Goal: Task Accomplishment & Management: Complete application form

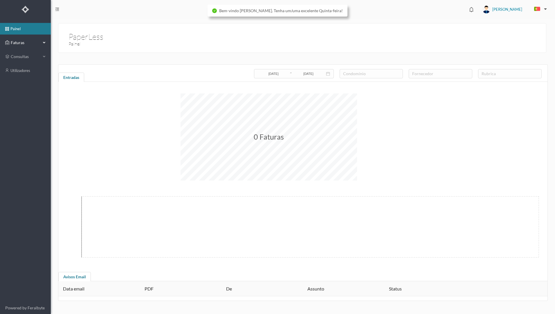
click at [24, 44] on span "Faturas" at bounding box center [25, 43] width 32 height 6
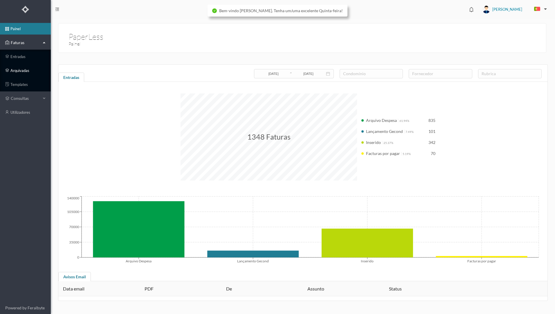
click at [32, 71] on link "arquivadas" at bounding box center [25, 71] width 51 height 12
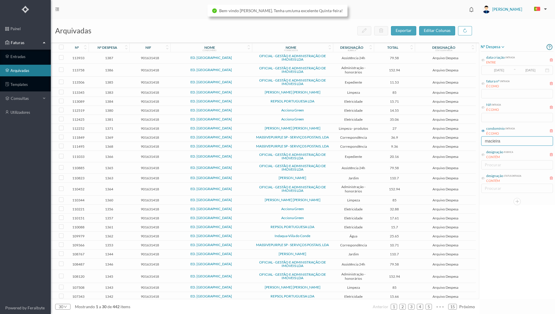
drag, startPoint x: 506, startPoint y: 142, endPoint x: 475, endPoint y: 144, distance: 31.2
click at [475, 144] on div "arquivadas exportar editar colunas nº nº despesa nif nome condomínio nome forne…" at bounding box center [303, 166] width 504 height 295
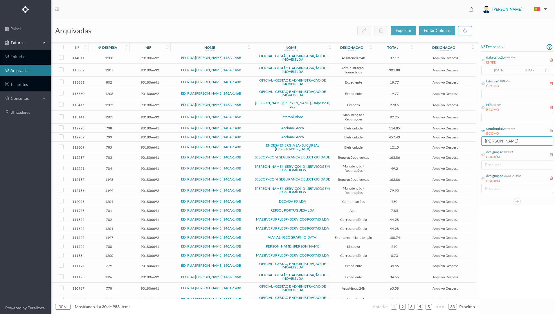
type input "[PERSON_NAME]"
click at [506, 257] on div "nº despesa data criação entrada ENTRE [DATE] ~ [DATE] fatura nº entrada É COMO …" at bounding box center [517, 170] width 76 height 257
click at [124, 48] on div "nº despesa" at bounding box center [107, 47] width 34 height 4
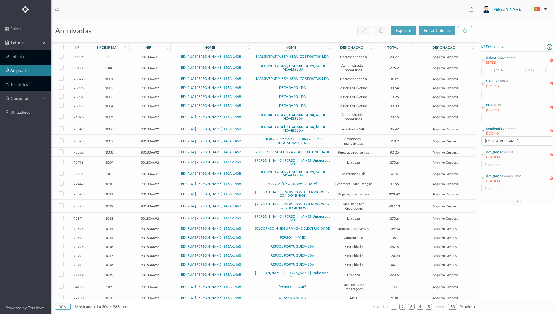
click at [66, 308] on icon "icon: down" at bounding box center [65, 306] width 3 height 3
click at [64, 299] on li "50" at bounding box center [62, 296] width 15 height 9
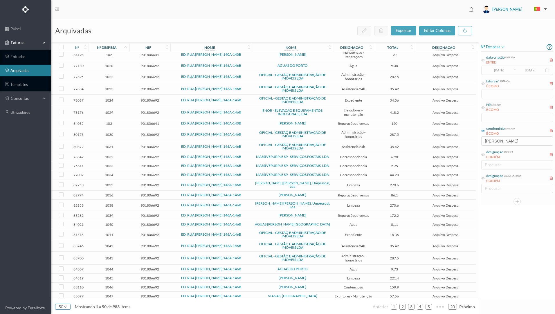
scroll to position [258, 0]
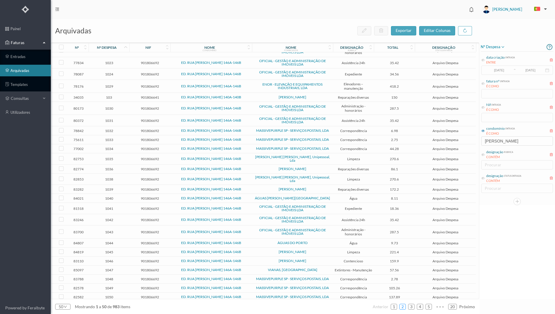
click at [402, 308] on link "2" at bounding box center [403, 306] width 6 height 9
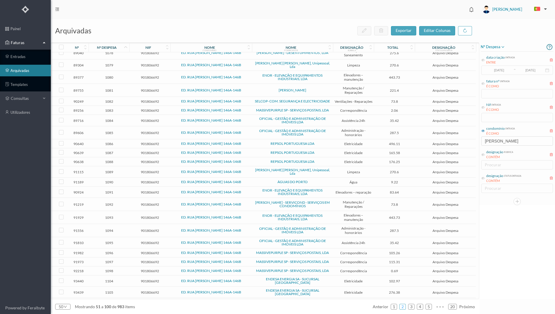
scroll to position [272, 0]
click at [413, 309] on link "3" at bounding box center [411, 306] width 6 height 9
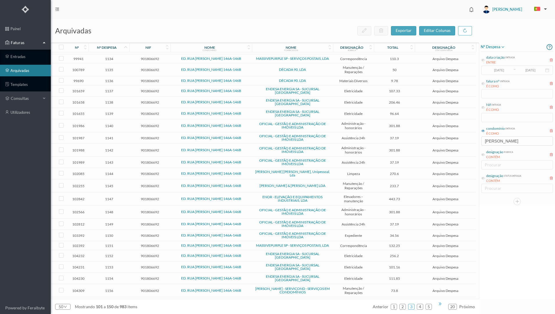
scroll to position [286, 0]
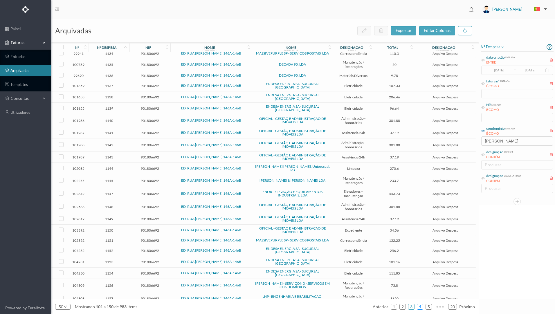
click at [420, 308] on link "4" at bounding box center [420, 306] width 6 height 9
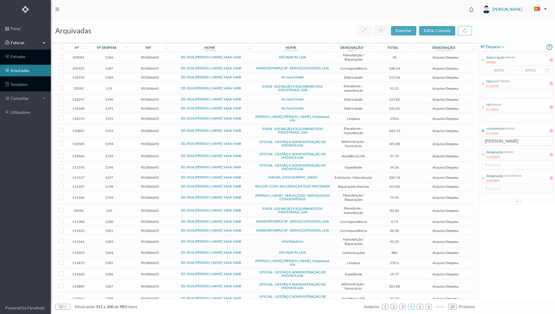
scroll to position [288, 0]
click at [420, 306] on link "5" at bounding box center [420, 306] width 6 height 9
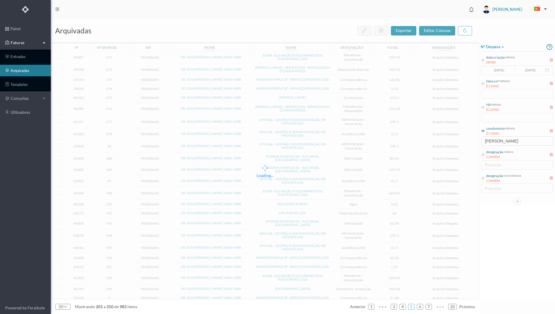
scroll to position [264, 0]
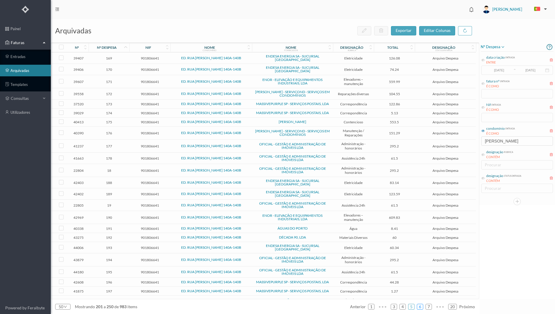
click at [420, 308] on link "6" at bounding box center [420, 306] width 6 height 9
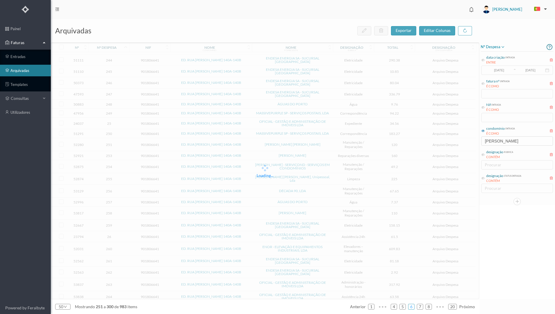
scroll to position [277, 0]
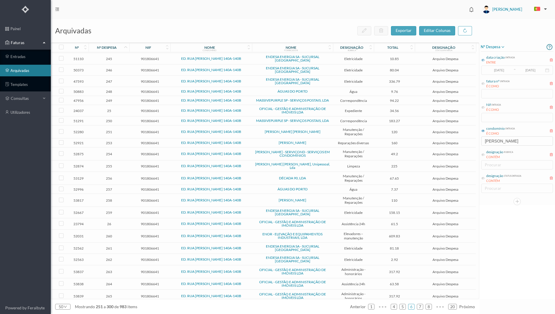
click at [484, 61] on icon at bounding box center [482, 59] width 3 height 3
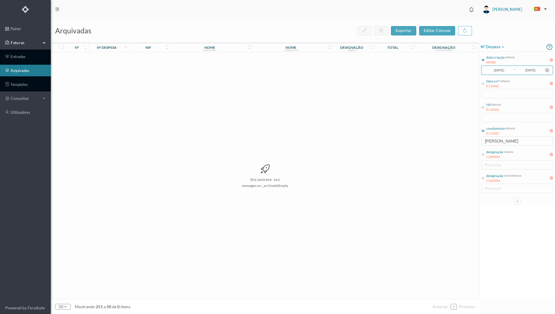
click at [506, 69] on input "[DATE]" at bounding box center [499, 70] width 28 height 6
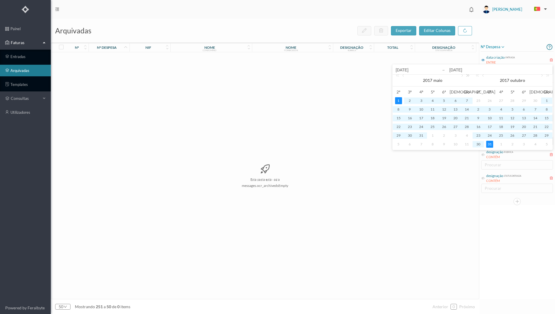
click at [467, 76] on link at bounding box center [467, 81] width 8 height 12
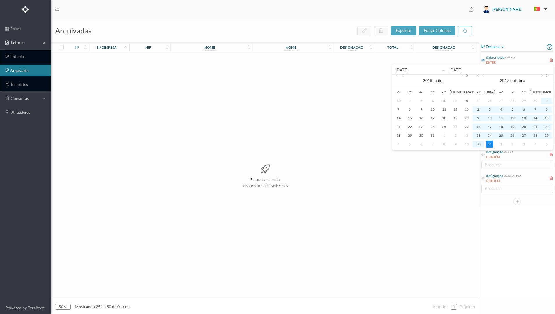
click at [467, 76] on link at bounding box center [467, 81] width 8 height 12
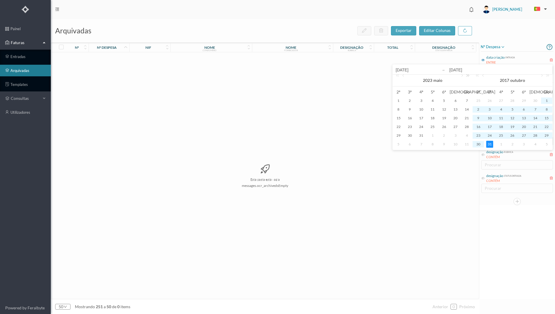
click at [467, 76] on link at bounding box center [467, 81] width 8 height 12
click at [462, 76] on link at bounding box center [461, 81] width 5 height 12
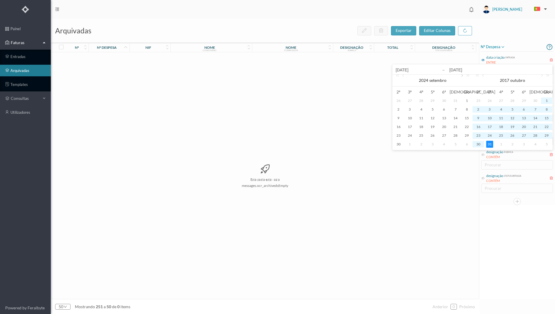
click at [462, 76] on link at bounding box center [461, 81] width 5 height 12
click at [410, 103] on div "1" at bounding box center [409, 100] width 7 height 7
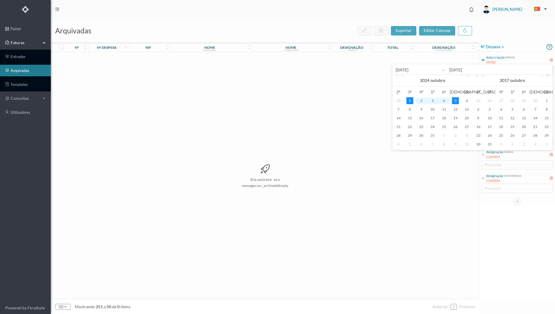
click at [546, 77] on link at bounding box center [547, 81] width 8 height 12
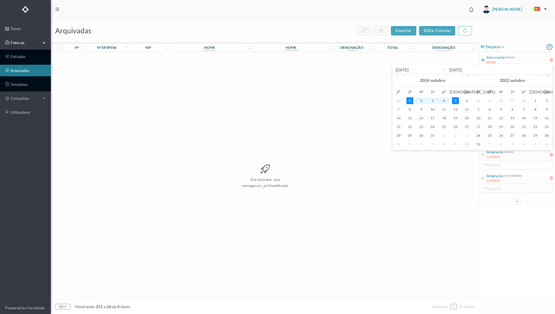
click at [546, 77] on link at bounding box center [547, 81] width 8 height 12
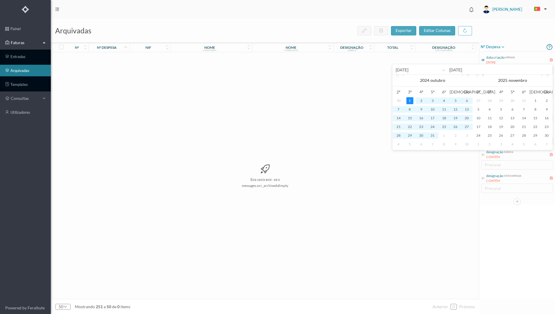
click at [482, 78] on link at bounding box center [483, 81] width 5 height 12
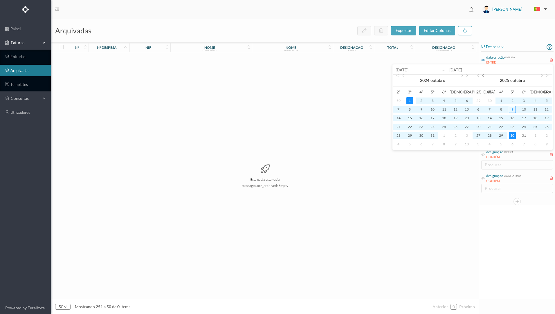
click at [482, 78] on link at bounding box center [483, 81] width 5 height 12
click at [489, 137] on div "30" at bounding box center [489, 135] width 7 height 7
type input "[DATE]"
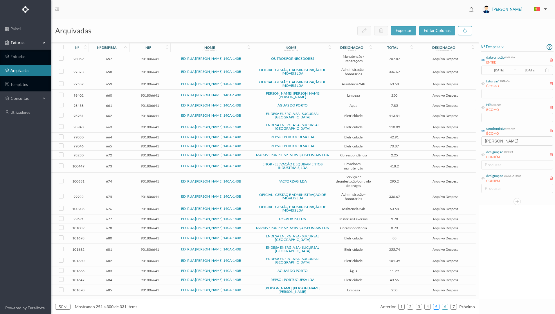
click at [438, 307] on link "5" at bounding box center [436, 306] width 6 height 9
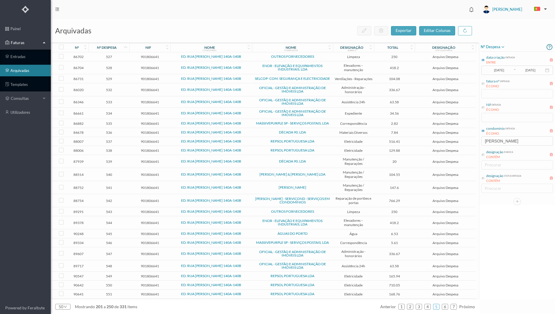
scroll to position [29, 0]
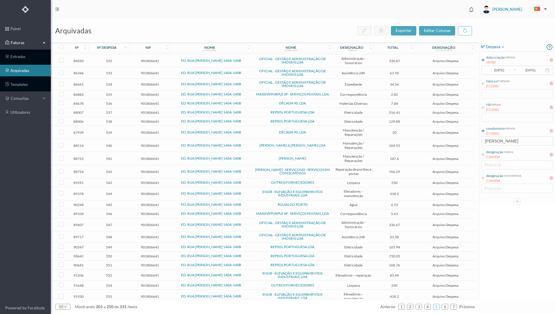
click at [124, 277] on span "552" at bounding box center [109, 275] width 38 height 4
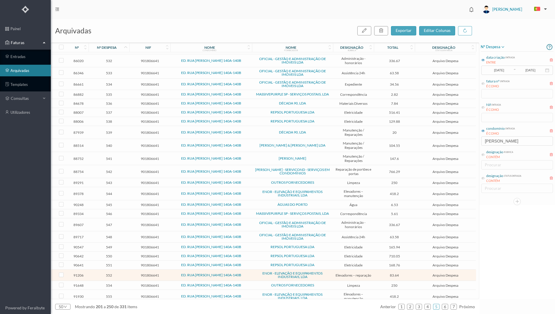
click at [124, 277] on span "552" at bounding box center [109, 275] width 38 height 4
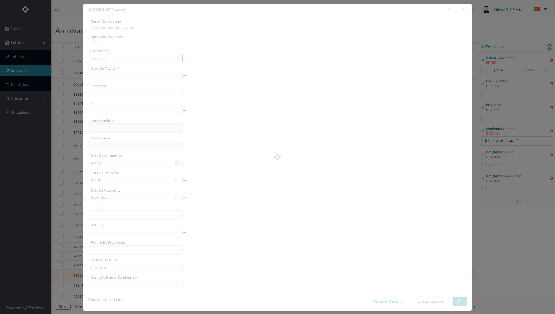
type input "FA 2025.3B/25000251"
type input "deslocação e trabalho efetuado"
type input "901806641"
type input "[DATE]"
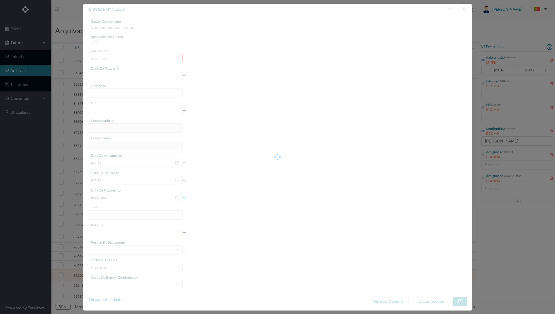
type input "83.64"
type input "816"
type input "ED. RUA [PERSON_NAME] 140A-140B"
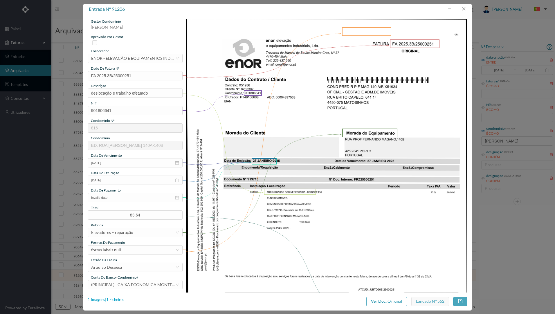
click at [117, 299] on div "1 Imagens | 1 Ficheiros" at bounding box center [106, 300] width 37 height 6
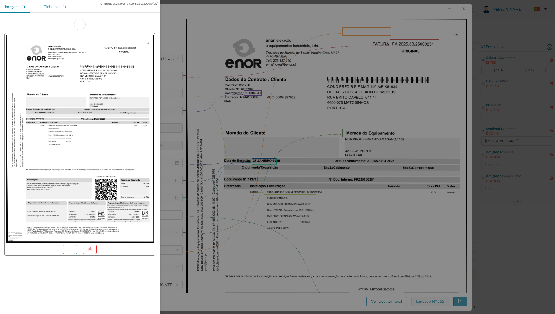
click at [55, 5] on div "Ficheiros (1)" at bounding box center [55, 6] width 32 height 13
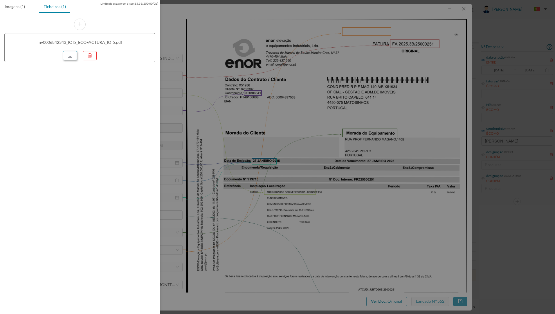
click at [67, 54] on link at bounding box center [70, 55] width 14 height 9
click at [464, 12] on div at bounding box center [277, 157] width 555 height 314
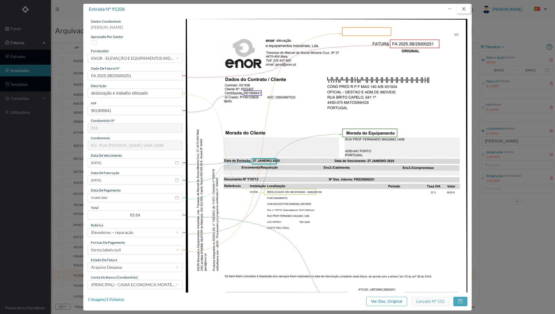
click at [465, 9] on button "button" at bounding box center [463, 8] width 14 height 9
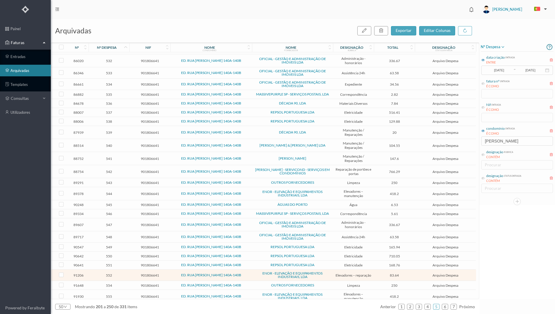
click at [518, 289] on div "nº despesa data criação entrada ENTRE [DATE] ~ [DATE] fatura nº entrada É COMO …" at bounding box center [517, 170] width 76 height 257
click at [446, 305] on link "6" at bounding box center [445, 306] width 6 height 9
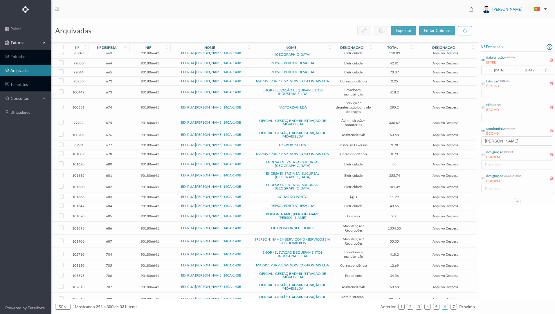
scroll to position [87, 0]
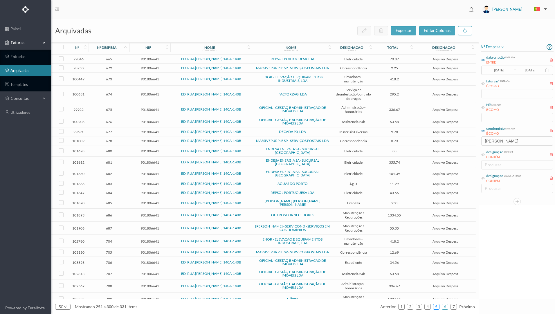
click at [438, 308] on link "5" at bounding box center [436, 306] width 6 height 9
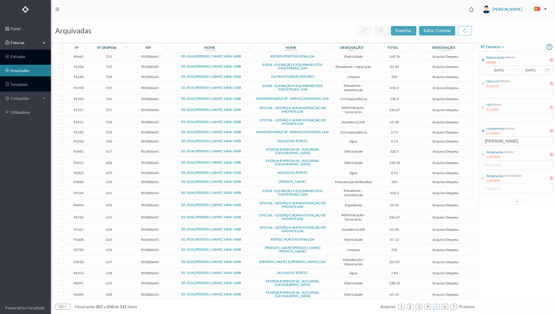
scroll to position [284, 0]
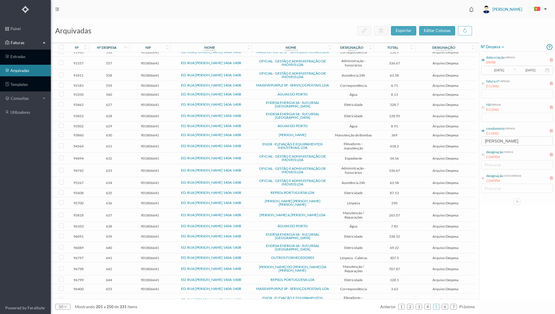
click at [124, 134] on span "630" at bounding box center [109, 135] width 38 height 4
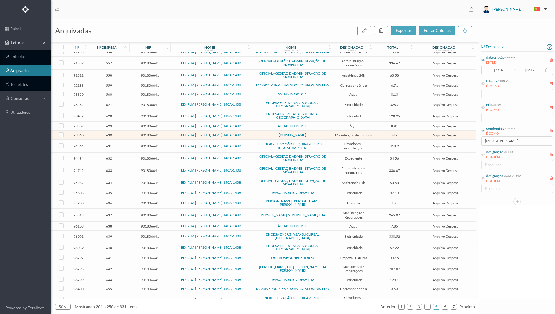
click at [124, 134] on span "630" at bounding box center [109, 135] width 38 height 4
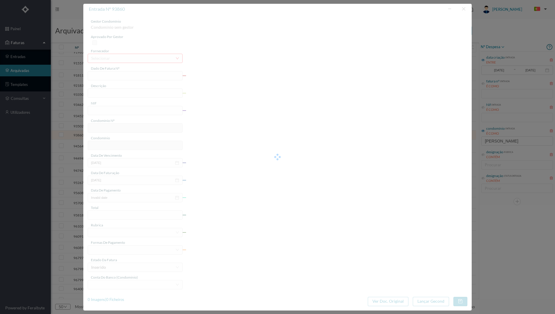
type input "FT PAULOALVES2023/413"
type input "Reparação de teto de quarto e casa de banho"
type input "901806641"
type input "[DATE]"
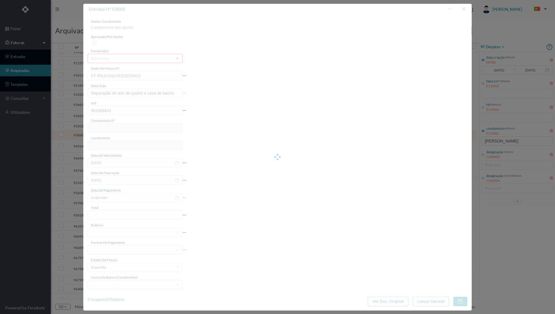
type input "[DATE]"
type input "369.00"
type input "816"
type input "ED. RUA [PERSON_NAME] 140A-140B"
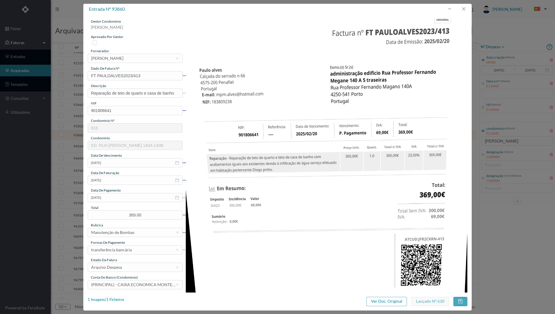
click at [275, 265] on img at bounding box center [326, 218] width 281 height 398
click at [120, 299] on div "1 Imagens | 1 Ficheiros" at bounding box center [106, 300] width 37 height 6
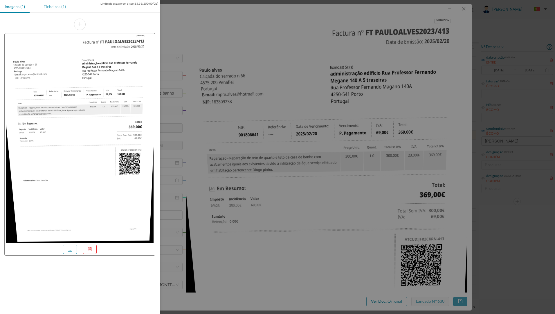
click at [56, 6] on div "Ficheiros (1)" at bounding box center [55, 6] width 32 height 13
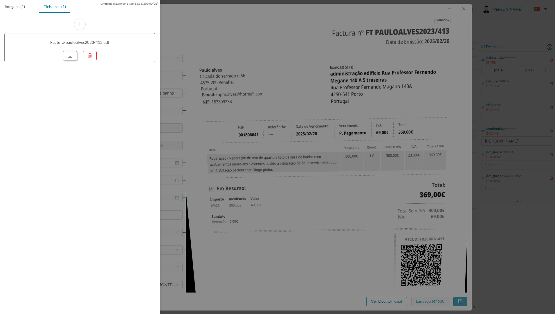
click at [68, 57] on link at bounding box center [70, 55] width 14 height 9
click at [243, 47] on div at bounding box center [277, 157] width 555 height 314
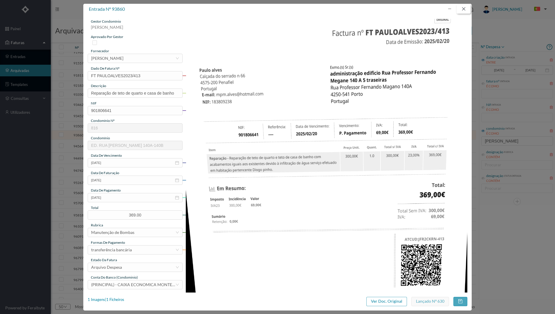
click at [463, 8] on button "button" at bounding box center [463, 8] width 14 height 9
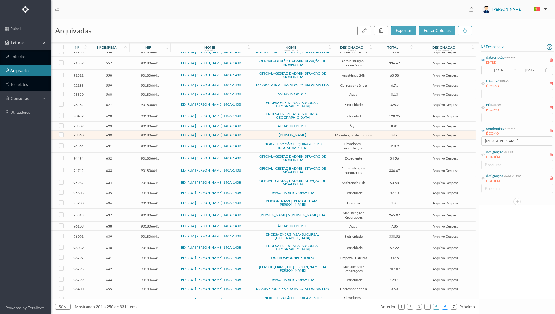
click at [446, 306] on link "6" at bounding box center [445, 306] width 6 height 9
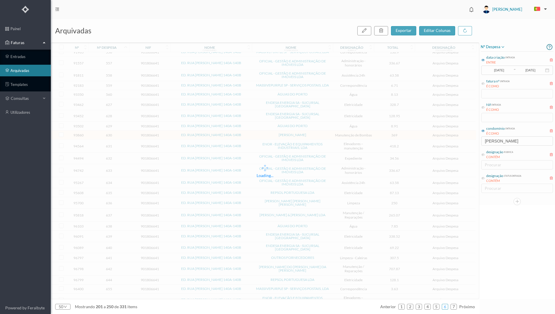
scroll to position [272, 0]
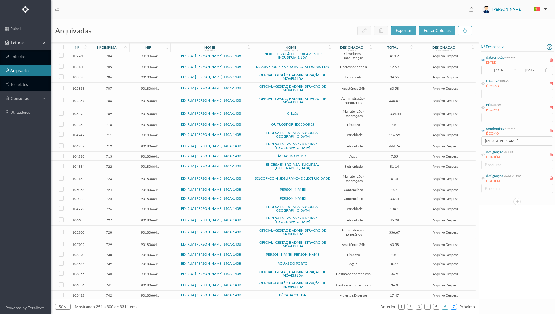
click at [454, 307] on link "7" at bounding box center [454, 306] width 6 height 9
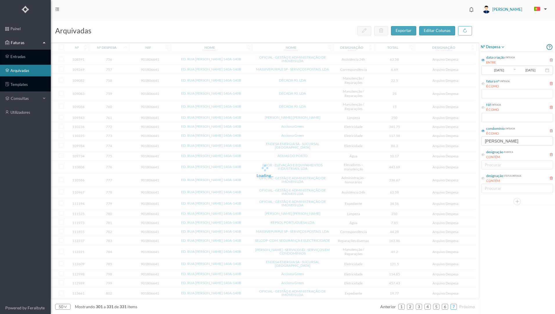
scroll to position [82, 0]
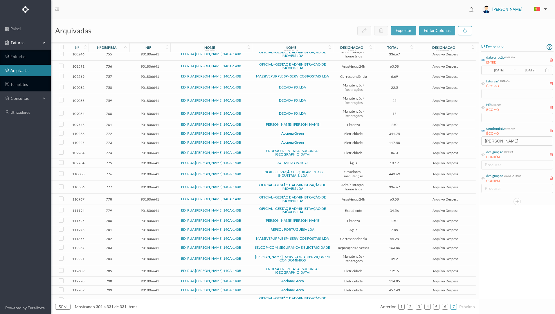
click at [126, 172] on span "776" at bounding box center [109, 174] width 38 height 4
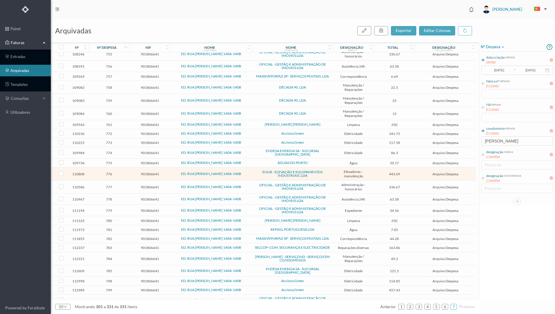
click at [126, 172] on span "776" at bounding box center [109, 174] width 38 height 4
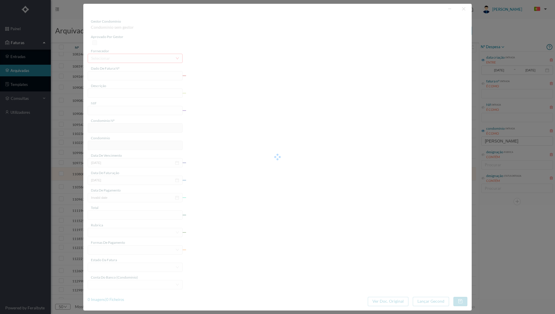
type input "FA 2025.1B/25014062"
type input "Manutenção elevadores Setembro 2025"
type input "901806641"
type input "[DATE]"
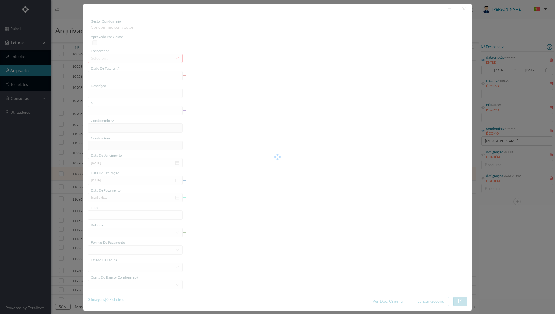
type input "443.69"
type input "816"
type input "ED. RUA [PERSON_NAME] 140A-140B"
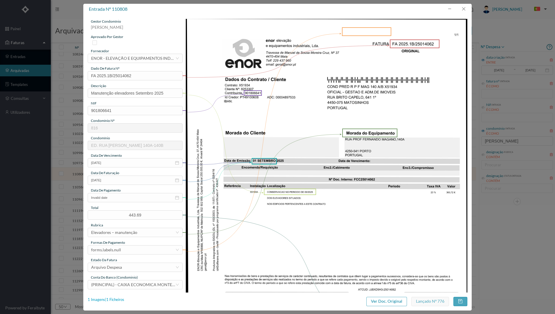
click at [116, 302] on div "1 Imagens | 1 Ficheiros" at bounding box center [106, 300] width 37 height 6
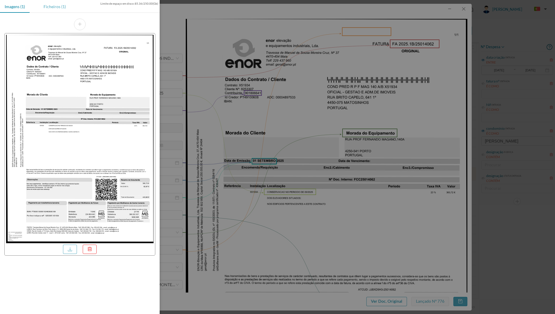
click at [50, 7] on div "Ficheiros (1)" at bounding box center [55, 6] width 32 height 13
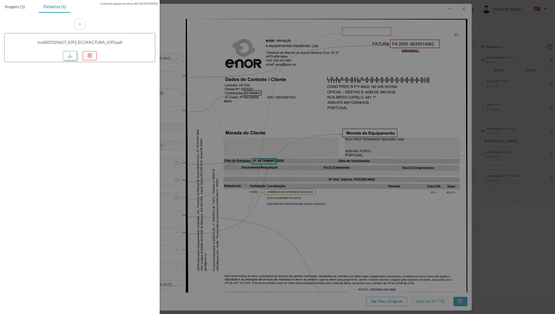
click at [71, 55] on link at bounding box center [70, 55] width 14 height 9
click at [389, 90] on div at bounding box center [277, 157] width 555 height 314
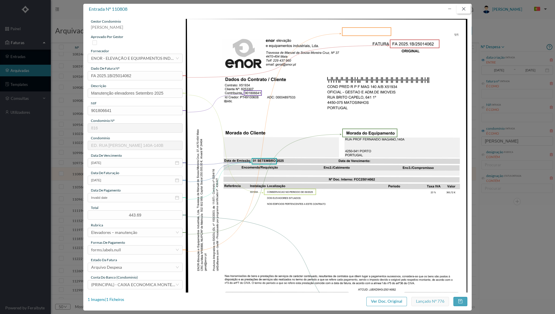
click at [463, 9] on button "button" at bounding box center [463, 8] width 14 height 9
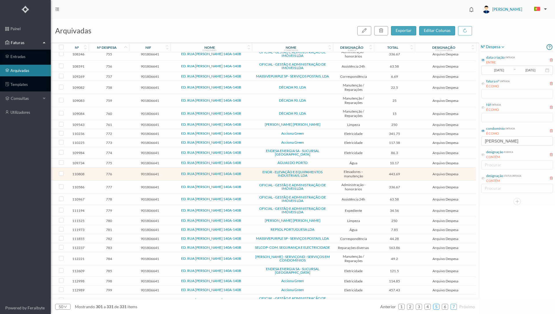
click at [437, 307] on link "5" at bounding box center [436, 306] width 6 height 9
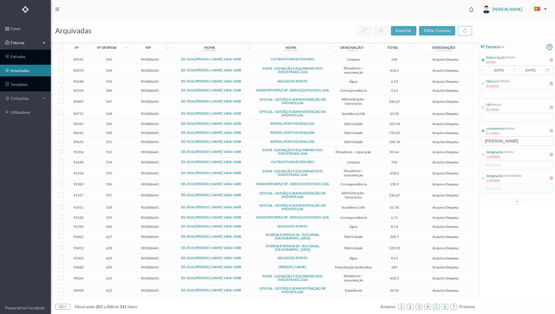
scroll to position [139, 0]
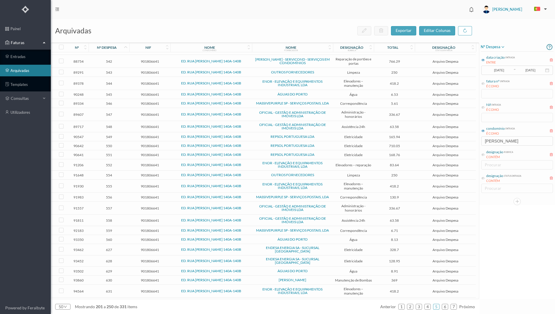
click at [127, 68] on td "542" at bounding box center [108, 61] width 41 height 13
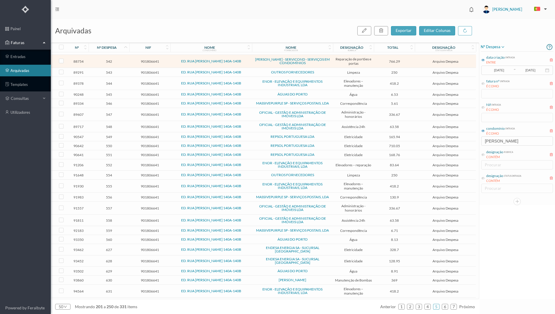
click at [127, 68] on td "542" at bounding box center [108, 61] width 41 height 13
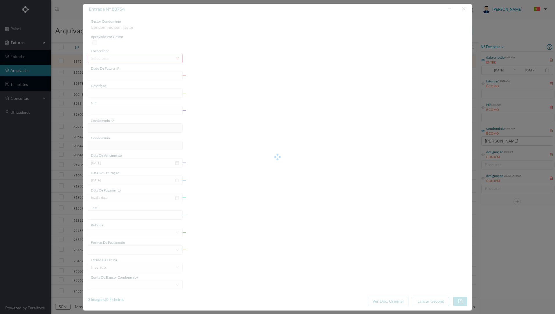
type input "FR2024/1457"
type input "reparação portão"
type input "901806641"
type input "[DATE]"
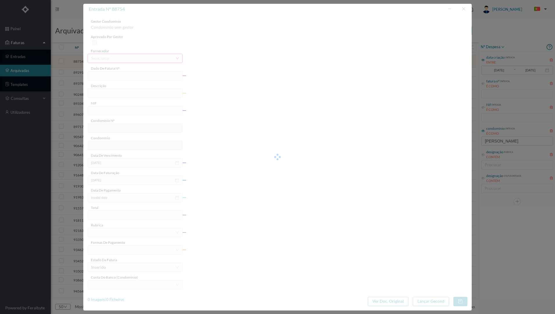
type input "[DATE]"
type input "766.29"
type input "816"
type input "ED. RUA [PERSON_NAME] 140A-140B"
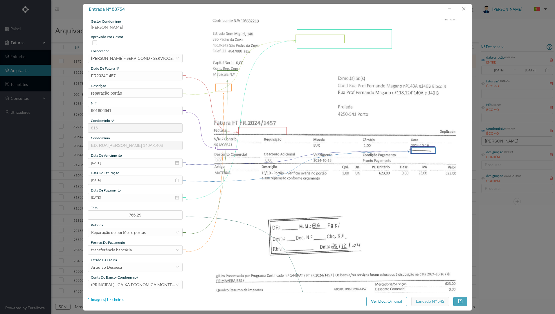
click at [116, 300] on div "1 Imagens | 1 Ficheiros" at bounding box center [106, 300] width 37 height 6
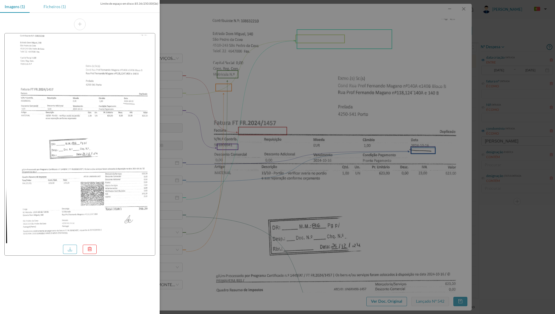
click at [57, 7] on div "Ficheiros (1)" at bounding box center [55, 6] width 32 height 13
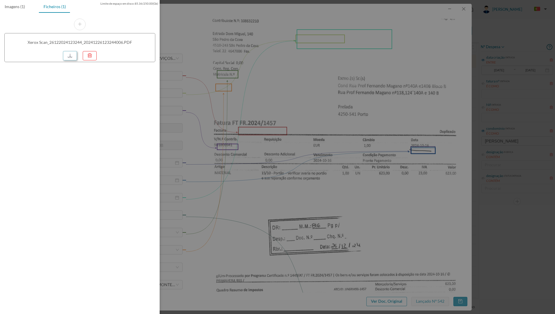
click at [69, 55] on link at bounding box center [70, 55] width 14 height 9
click at [178, 20] on div at bounding box center [277, 157] width 555 height 314
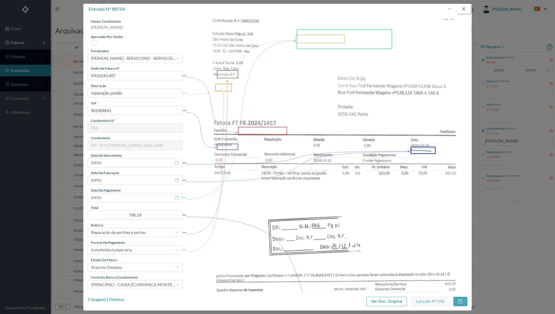
click at [462, 10] on button "button" at bounding box center [463, 8] width 14 height 9
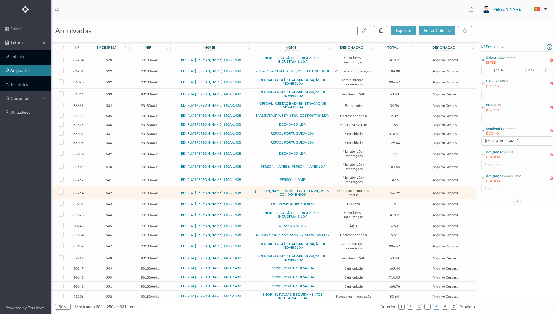
scroll to position [0, 0]
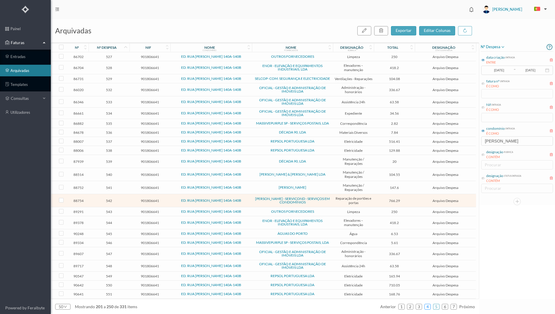
click at [427, 306] on link "4" at bounding box center [427, 306] width 6 height 9
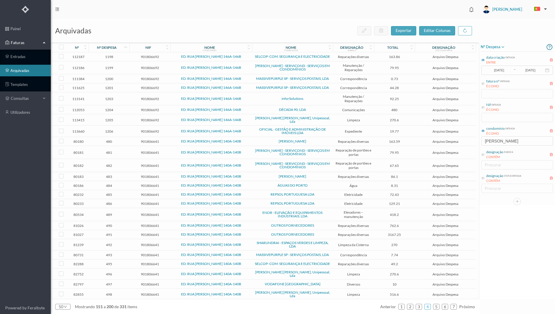
scroll to position [87, 0]
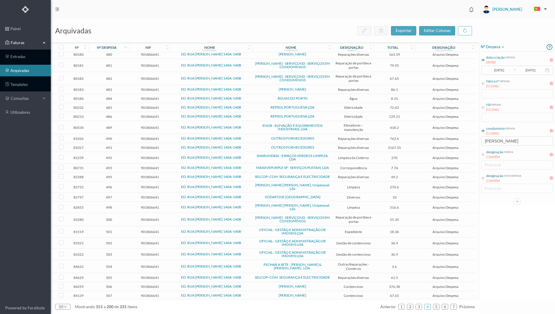
click at [127, 215] on td "500" at bounding box center [108, 219] width 41 height 13
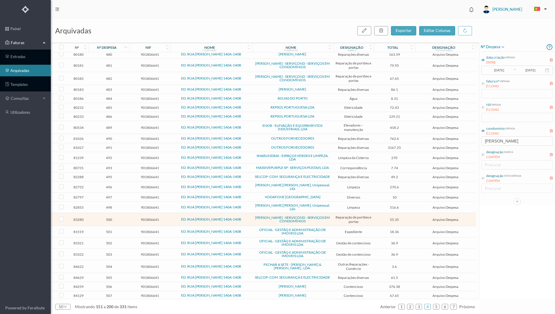
click at [127, 215] on td "500" at bounding box center [108, 219] width 41 height 13
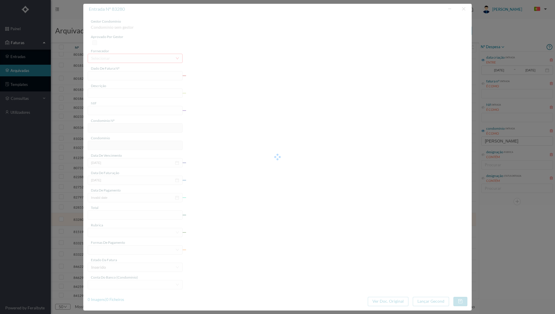
type input "FR.2024/1391"
type input "reparação portão garagem"
type input "901806641"
type input "[DATE]"
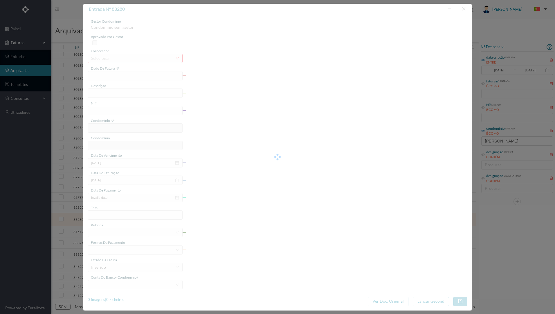
type input "[DATE]"
type input "55.35"
type input "816"
type input "ED. RUA [PERSON_NAME] 140A-140B"
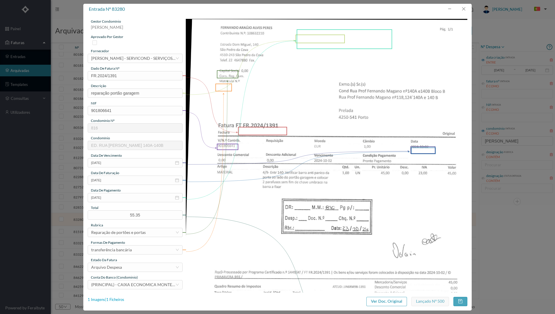
click at [113, 299] on div "1 Imagens | 1 Ficheiros" at bounding box center [106, 300] width 37 height 6
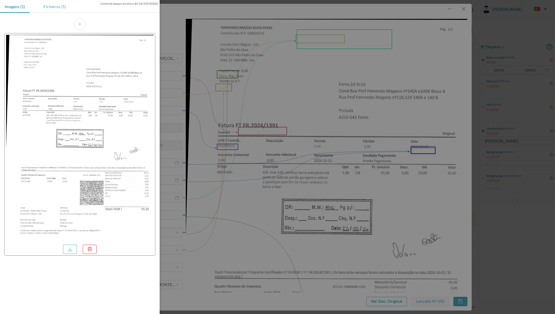
click at [53, 8] on div "Ficheiros (1)" at bounding box center [55, 6] width 32 height 13
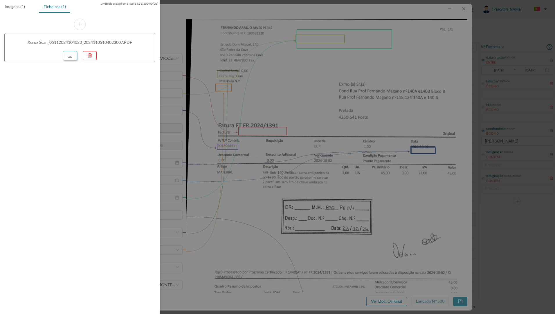
click at [66, 57] on link at bounding box center [70, 55] width 14 height 9
drag, startPoint x: 384, startPoint y: 63, endPoint x: 481, endPoint y: 13, distance: 108.8
click at [385, 63] on div at bounding box center [277, 157] width 555 height 314
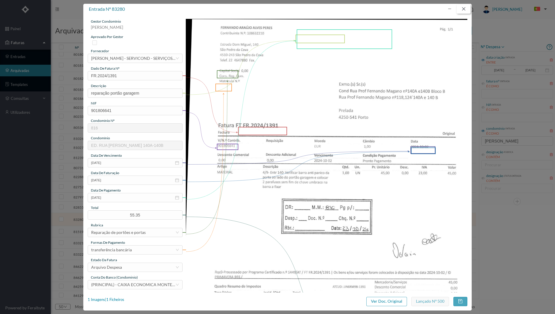
click at [463, 8] on button "button" at bounding box center [463, 8] width 14 height 9
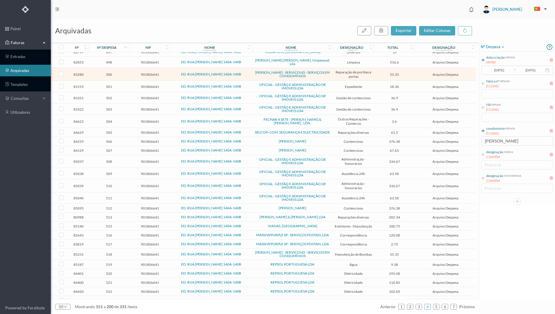
scroll to position [262, 0]
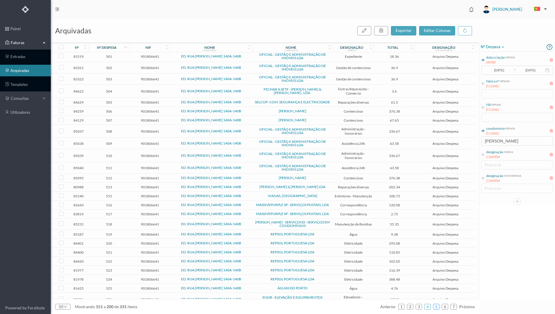
click at [438, 306] on link "5" at bounding box center [436, 306] width 6 height 9
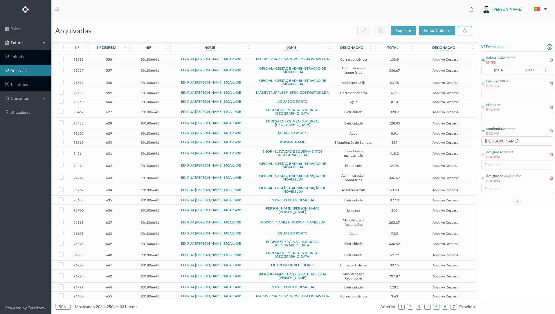
scroll to position [284, 0]
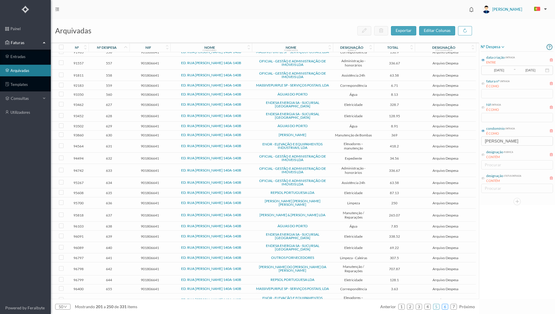
click at [445, 307] on link "6" at bounding box center [445, 306] width 6 height 9
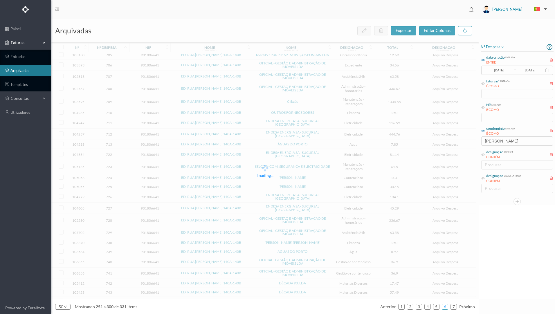
scroll to position [272, 0]
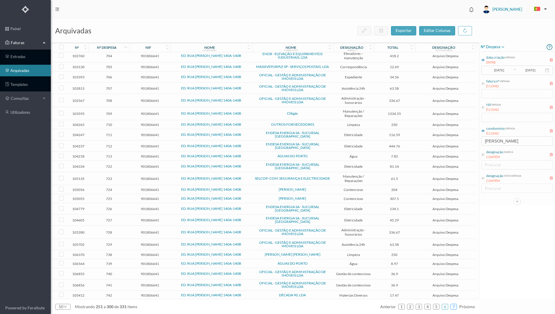
click at [455, 308] on link "7" at bounding box center [454, 306] width 6 height 9
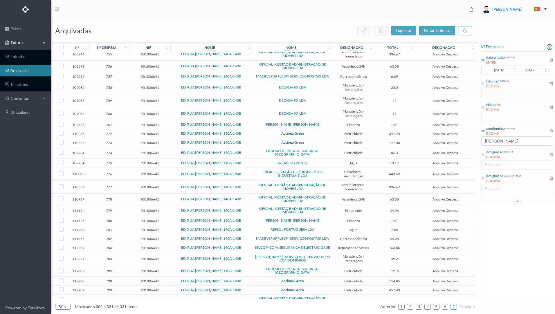
scroll to position [0, 0]
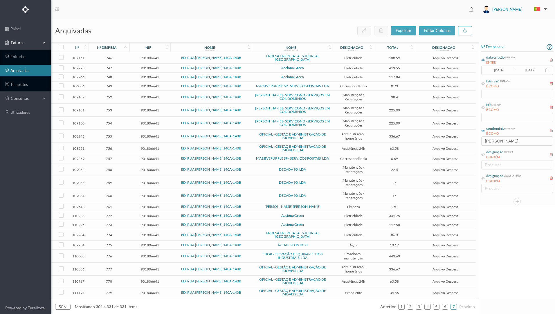
click at [129, 109] on td "753" at bounding box center [108, 110] width 41 height 13
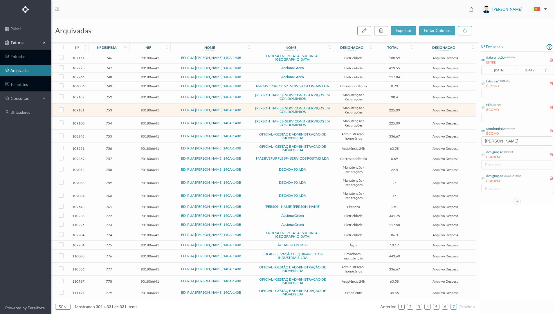
click at [129, 109] on td "753" at bounding box center [108, 110] width 41 height 13
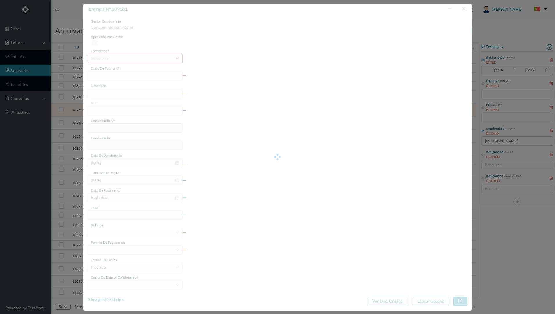
type input "FT FR.2025/1903"
type input "substituir placa do motor e retificar ligações"
type input "901806641"
type input "[DATE]"
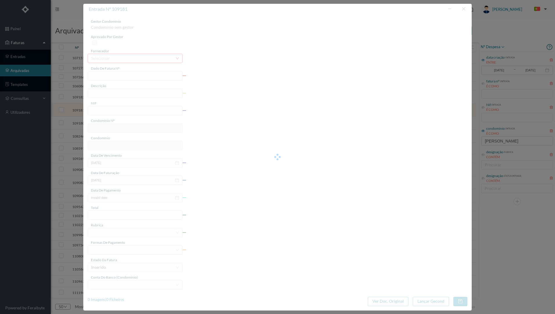
type input "[DATE]"
type input "225.09"
type input "816"
type input "ED. RUA [PERSON_NAME] 140A-140B"
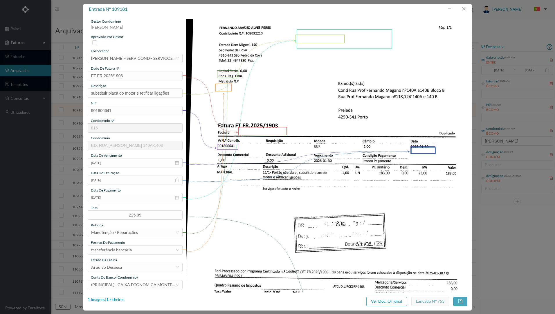
click at [114, 299] on div "1 Imagens | 1 Ficheiros" at bounding box center [106, 300] width 37 height 6
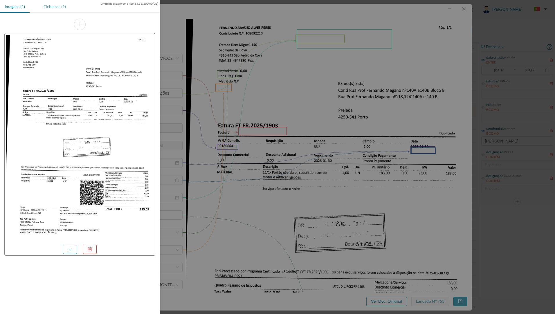
click at [53, 7] on div "Ficheiros (1)" at bounding box center [55, 6] width 32 height 13
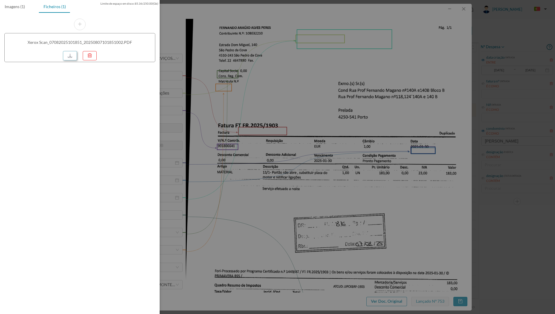
click at [71, 56] on link at bounding box center [70, 55] width 14 height 9
click at [182, 20] on div at bounding box center [277, 157] width 555 height 314
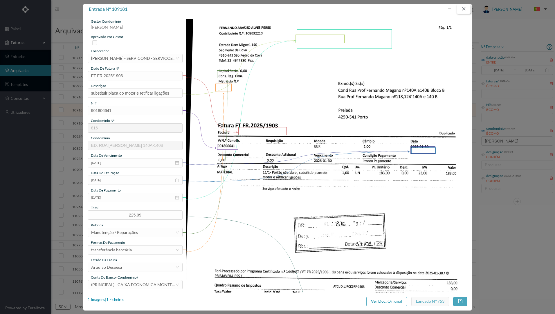
click at [462, 8] on button "button" at bounding box center [463, 8] width 14 height 9
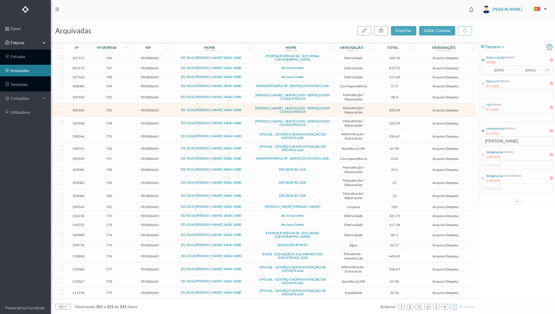
click at [131, 120] on td "901806641" at bounding box center [149, 123] width 41 height 13
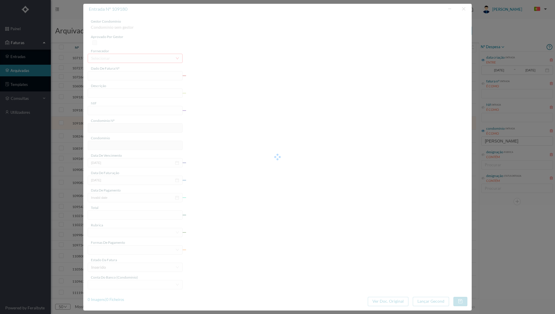
type input "FT FR.2025/1971"
type input "substituir calha completa do motor"
type input "901806641"
type input "[DATE]"
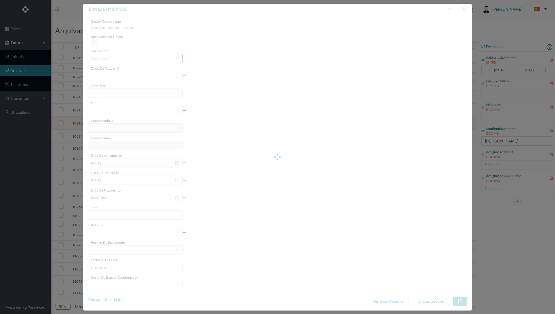
type input "[DATE]"
type input "225.09"
type input "816"
type input "ED. RUA [PERSON_NAME] 140A-140B"
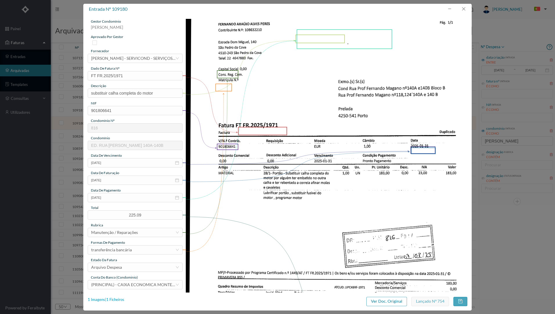
click at [115, 298] on div "1 Imagens | 1 Ficheiros" at bounding box center [106, 300] width 37 height 6
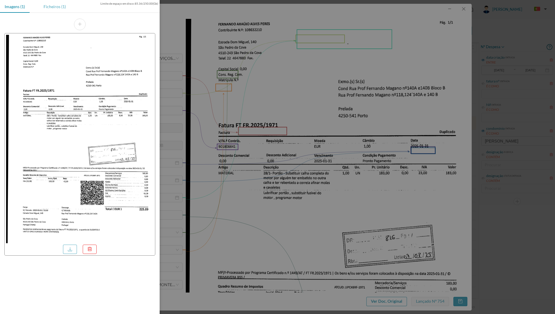
click at [54, 4] on div "Ficheiros (1)" at bounding box center [55, 6] width 32 height 13
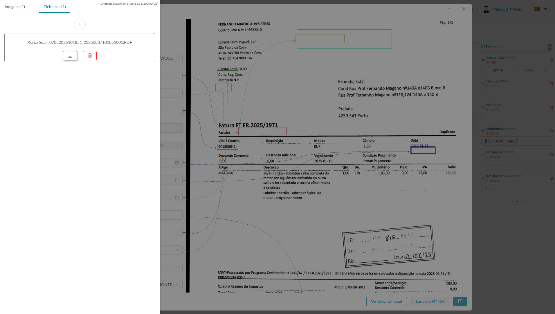
click at [73, 55] on link at bounding box center [70, 55] width 14 height 9
click at [216, 71] on div at bounding box center [277, 157] width 555 height 314
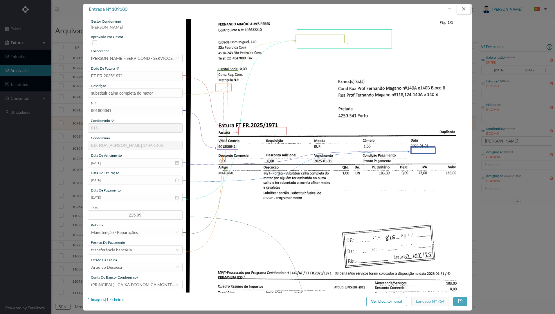
click at [463, 7] on button "button" at bounding box center [463, 8] width 14 height 9
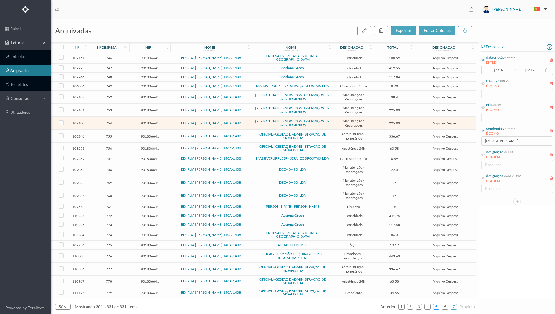
click at [437, 307] on link "5" at bounding box center [436, 306] width 6 height 9
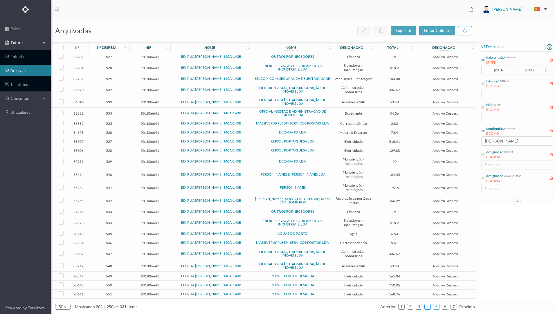
click at [428, 307] on link "4" at bounding box center [427, 306] width 6 height 9
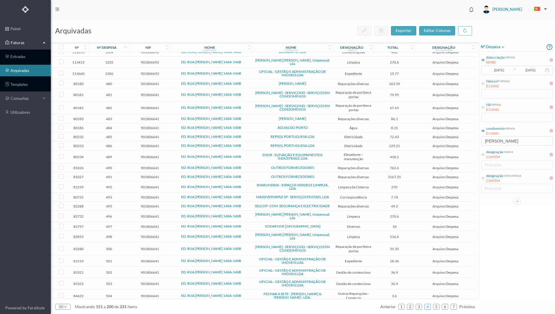
scroll to position [58, 0]
click at [121, 234] on span "498" at bounding box center [109, 236] width 38 height 4
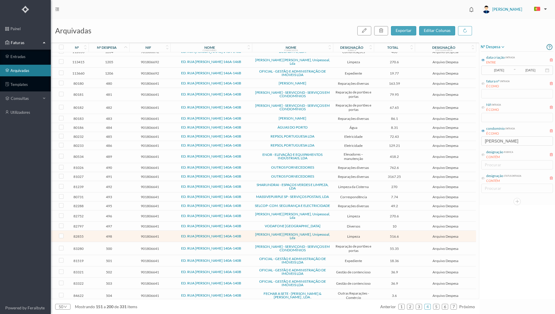
click at [121, 234] on span "498" at bounding box center [109, 236] width 38 height 4
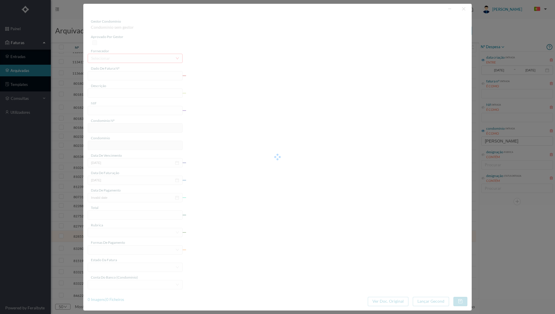
type input "1 2024/389"
type input "limpeza e limpeza de garagem outubro 24"
type input "901806641"
type input "[DATE]"
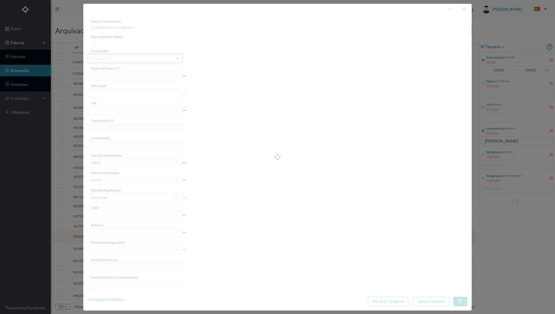
type input "[DATE]"
type input "516.60"
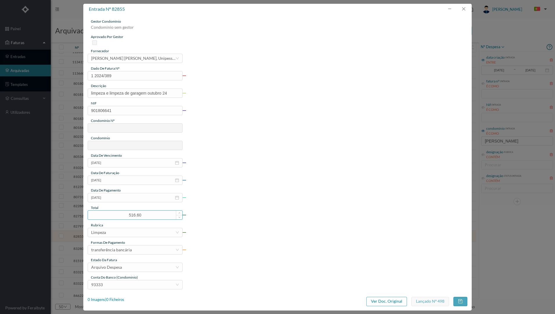
type input "816"
type input "ED. RUA [PERSON_NAME] 140A-140B"
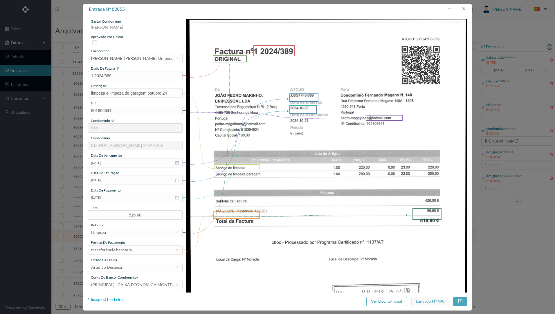
click at [113, 298] on div "1 Imagens | 1 Ficheiros" at bounding box center [106, 300] width 37 height 6
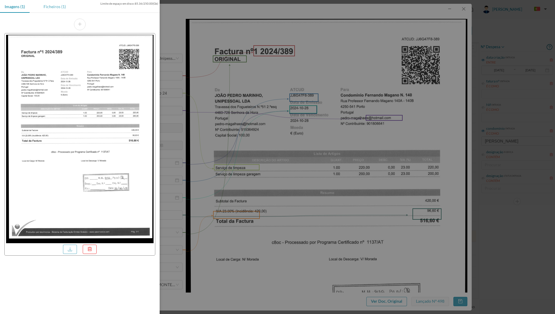
click at [57, 7] on div "Ficheiros (1)" at bounding box center [55, 6] width 32 height 13
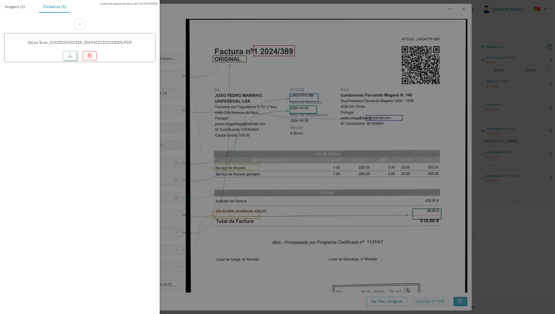
click at [69, 59] on link at bounding box center [70, 55] width 14 height 9
click at [503, 36] on div at bounding box center [277, 157] width 555 height 314
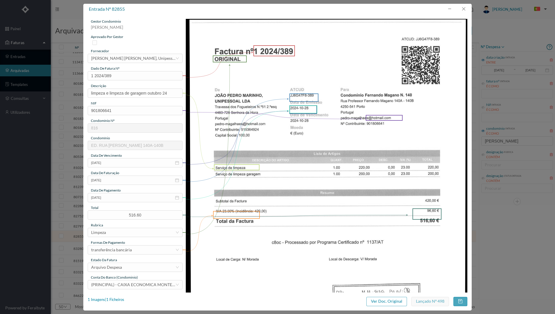
click at [437, 10] on div "entrada nº 82855" at bounding box center [277, 9] width 388 height 11
click at [463, 8] on button "button" at bounding box center [463, 8] width 14 height 9
